Goal: Task Accomplishment & Management: Use online tool/utility

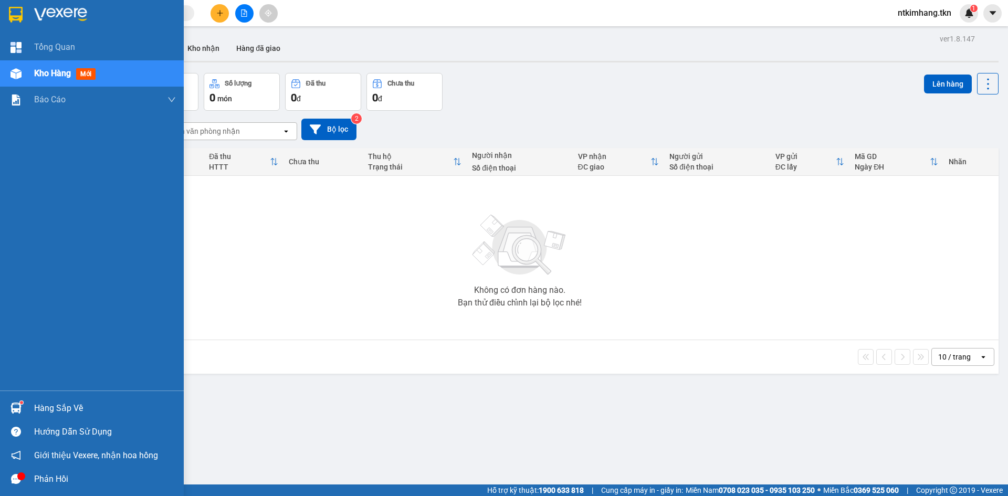
click at [39, 409] on div "Hàng sắp về" at bounding box center [105, 409] width 142 height 16
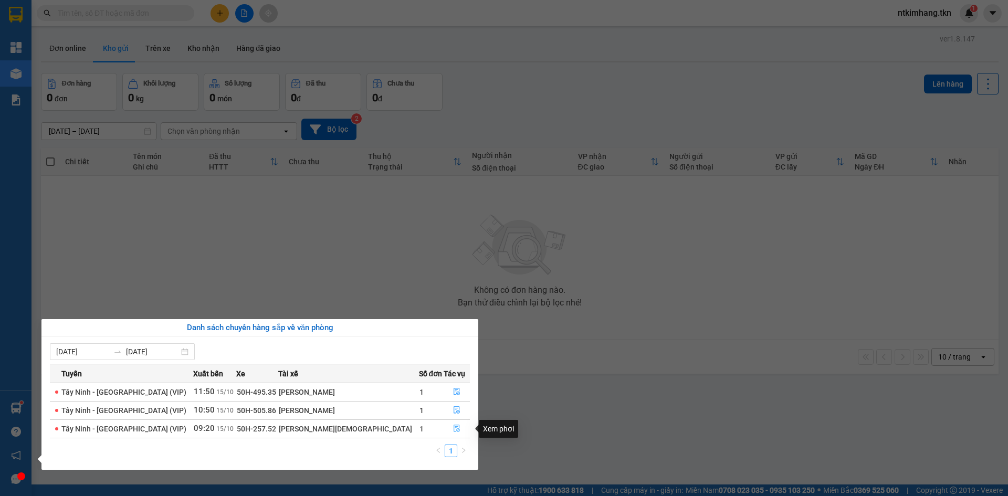
click at [454, 427] on icon "file-done" at bounding box center [457, 428] width 6 height 7
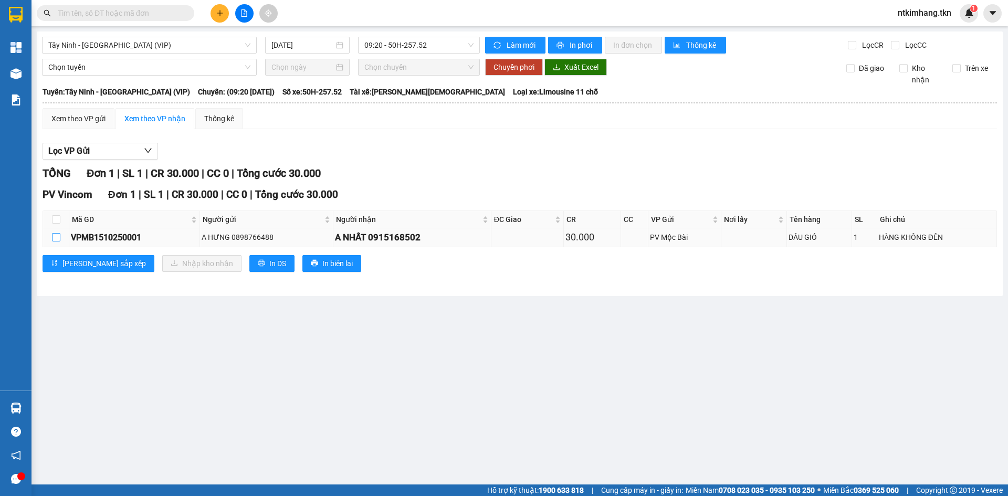
click at [56, 238] on input "checkbox" at bounding box center [56, 237] width 8 height 8
checkbox input "true"
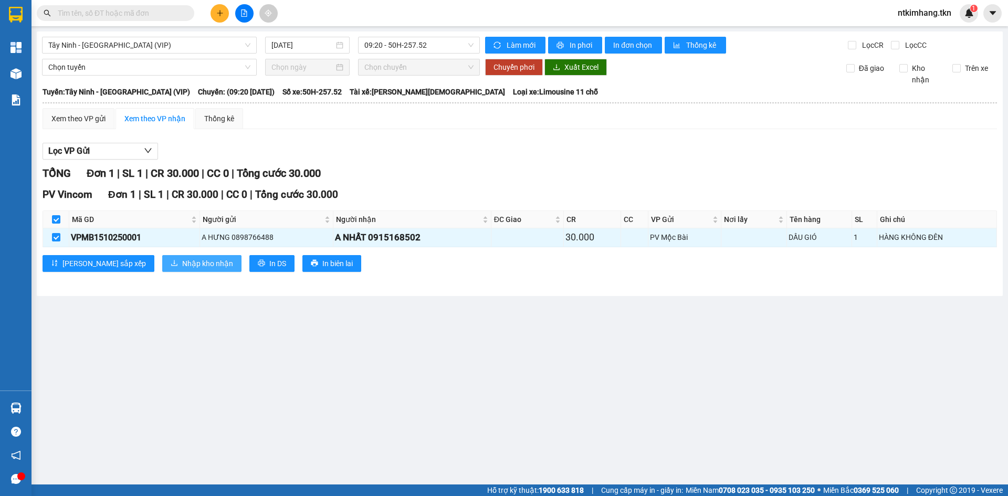
click at [182, 264] on span "Nhập kho nhận" at bounding box center [207, 264] width 51 height 12
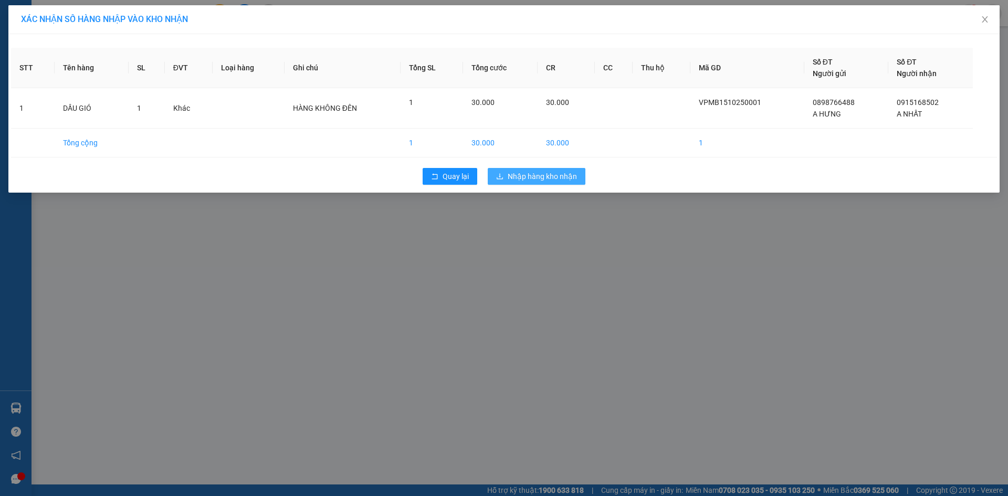
click at [534, 173] on span "Nhập hàng kho nhận" at bounding box center [542, 177] width 69 height 12
